Goal: Task Accomplishment & Management: Manage account settings

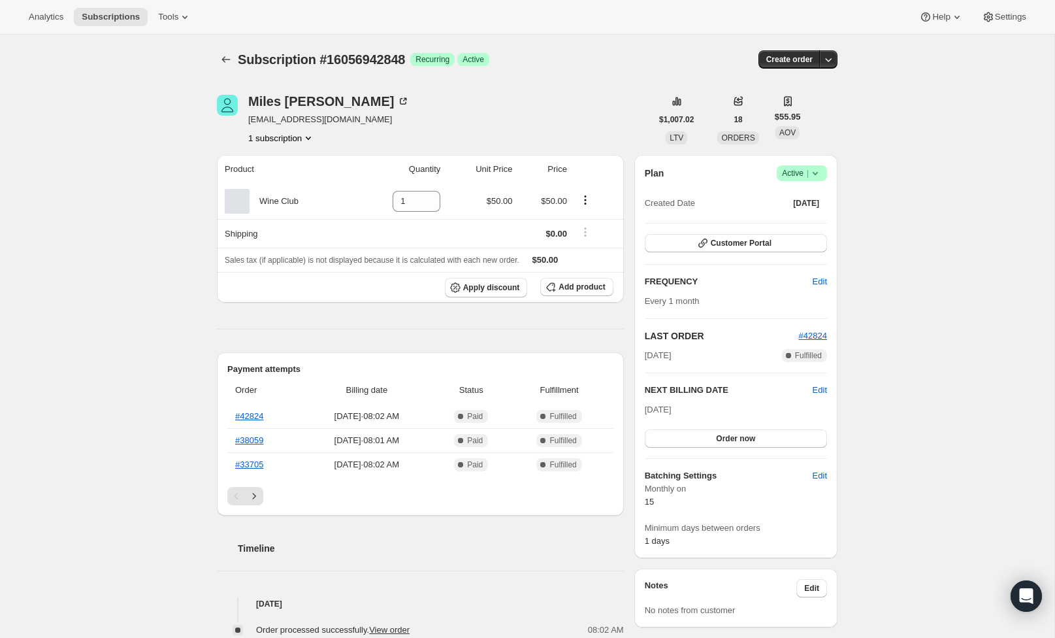
click at [818, 171] on icon at bounding box center [815, 173] width 13 height 13
click at [808, 219] on span "Cancel subscription" at bounding box center [798, 221] width 74 height 10
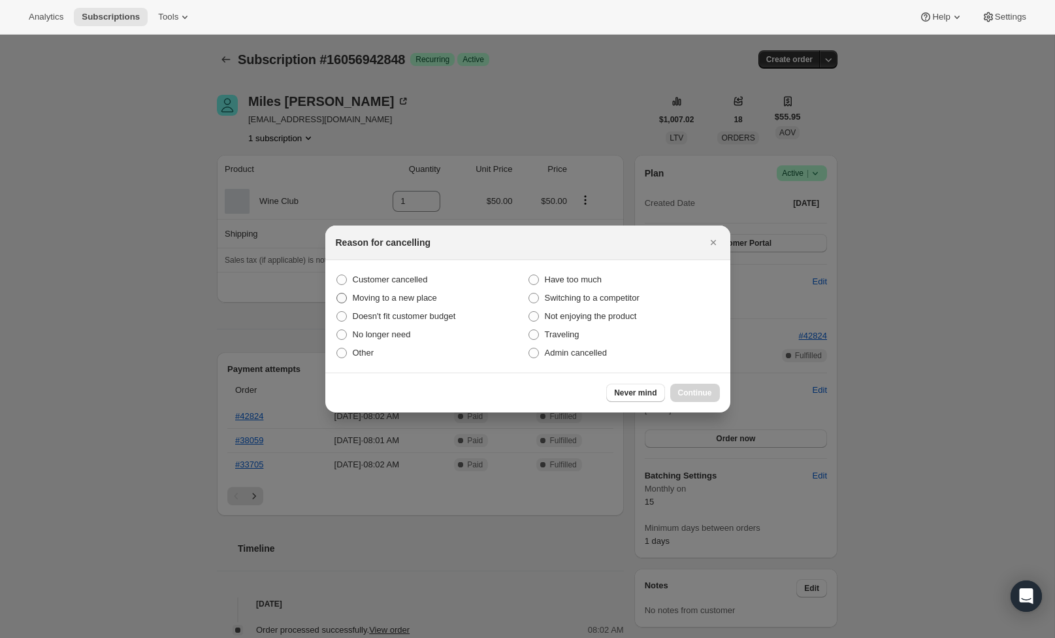
click at [344, 295] on span ":rbj:" at bounding box center [341, 298] width 10 height 10
click at [337, 293] on input "Moving to a new place" at bounding box center [336, 293] width 1 height 1
radio input "true"
click at [713, 395] on button "Continue" at bounding box center [695, 392] width 50 height 18
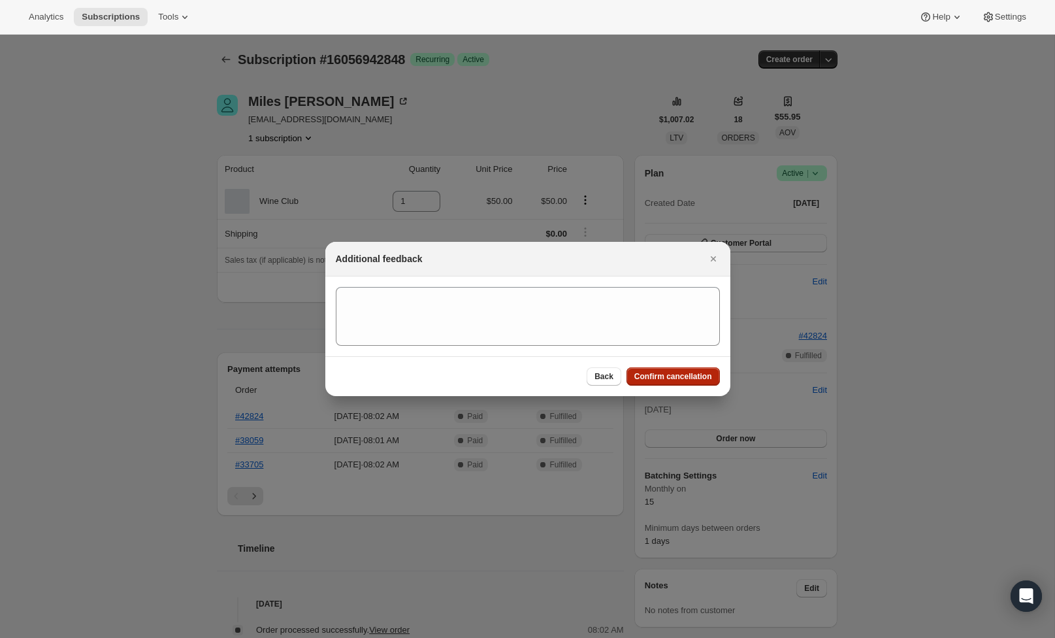
click at [675, 375] on span "Confirm cancellation" at bounding box center [673, 376] width 78 height 10
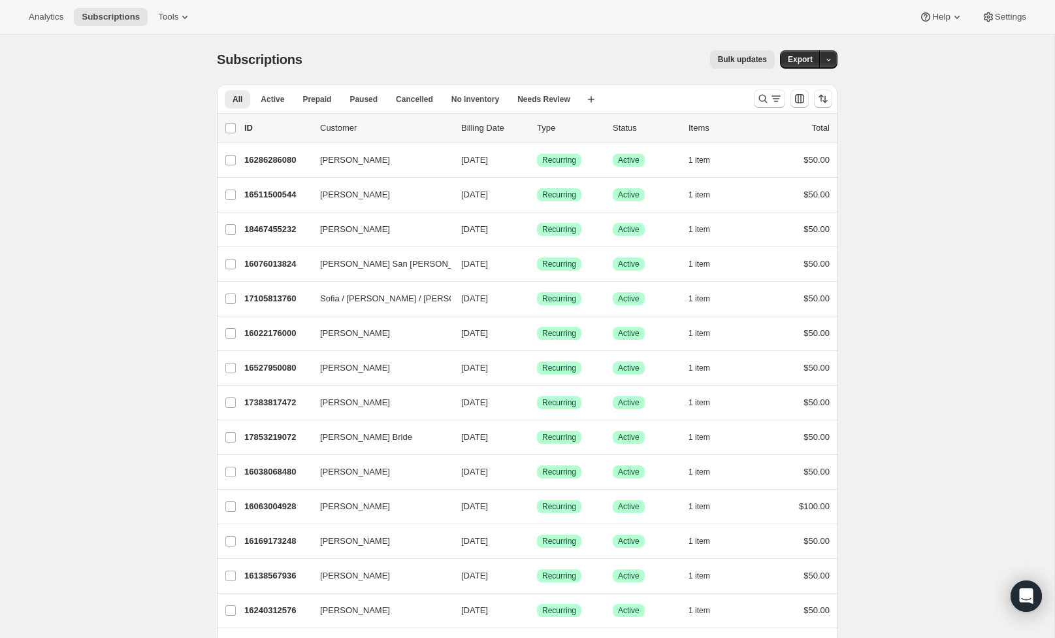
scroll to position [1, 0]
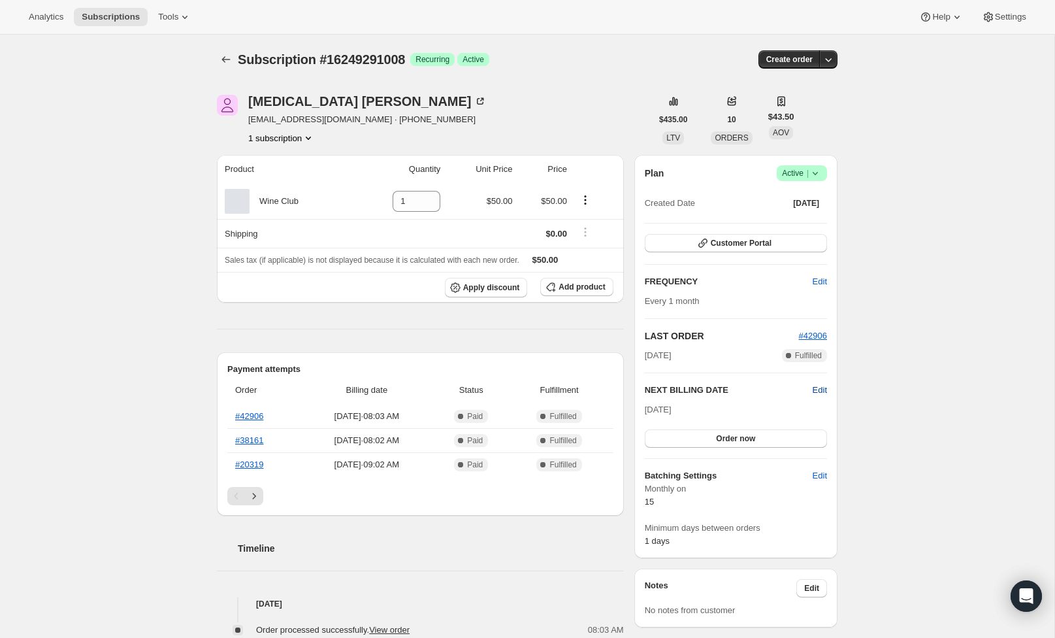
click at [817, 389] on span "Edit" at bounding box center [820, 389] width 14 height 13
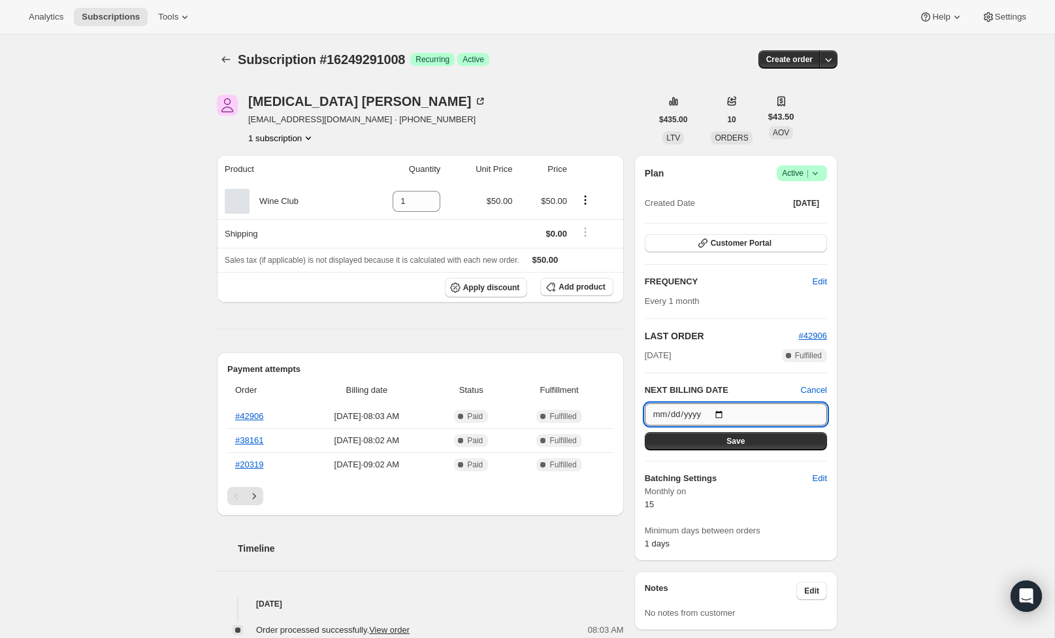
click at [664, 413] on input "[DATE]" at bounding box center [736, 414] width 182 height 22
type input "[DATE]"
click at [739, 365] on div "Plan Success Active | Created Date [DATE] Customer Portal FREQUENCY Edit Every …" at bounding box center [736, 357] width 182 height 385
click at [721, 443] on button "Save" at bounding box center [736, 441] width 182 height 18
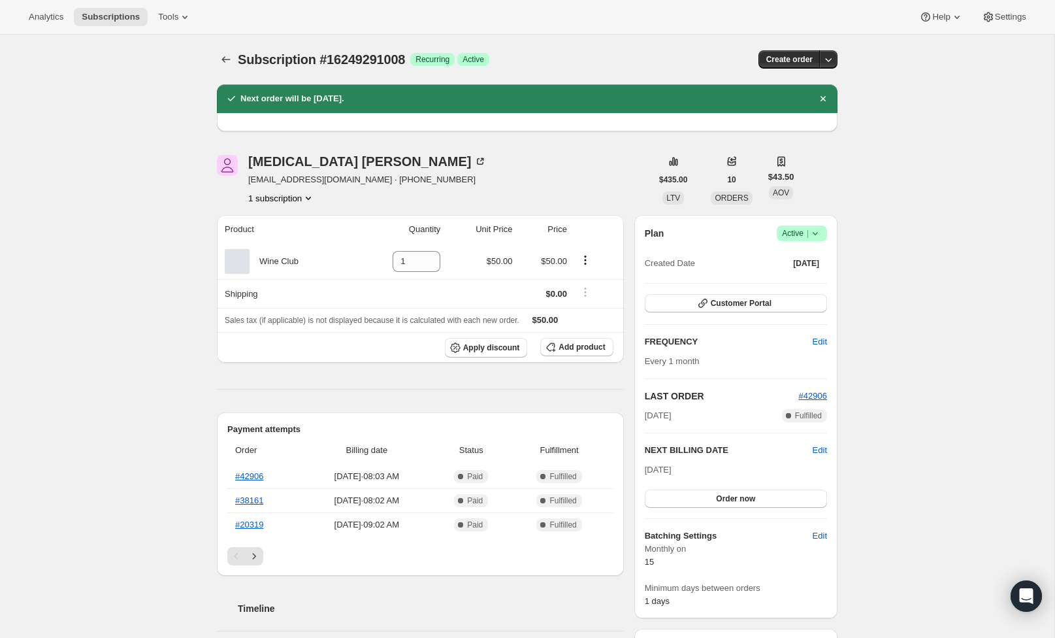
click at [814, 232] on icon at bounding box center [815, 233] width 13 height 13
